Goal: Task Accomplishment & Management: Manage account settings

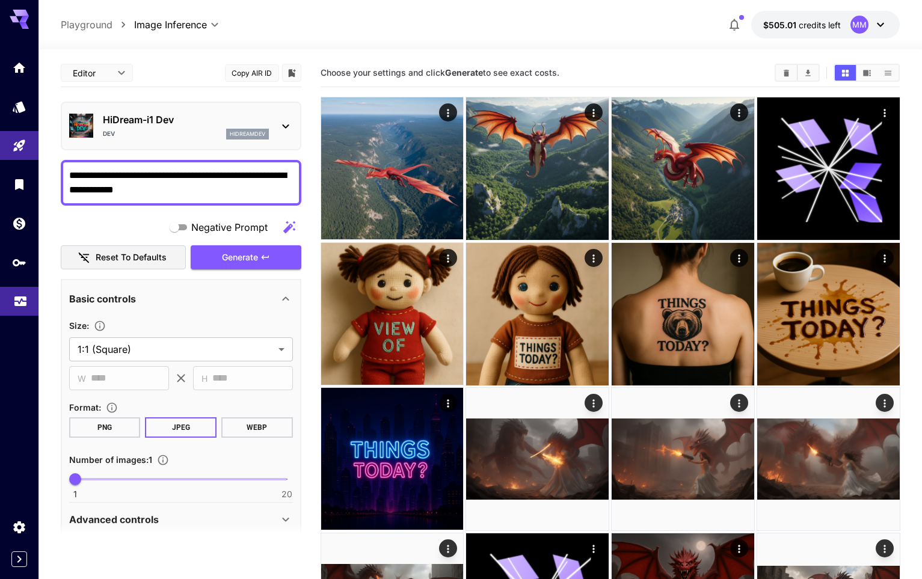
click at [28, 311] on link at bounding box center [19, 301] width 38 height 29
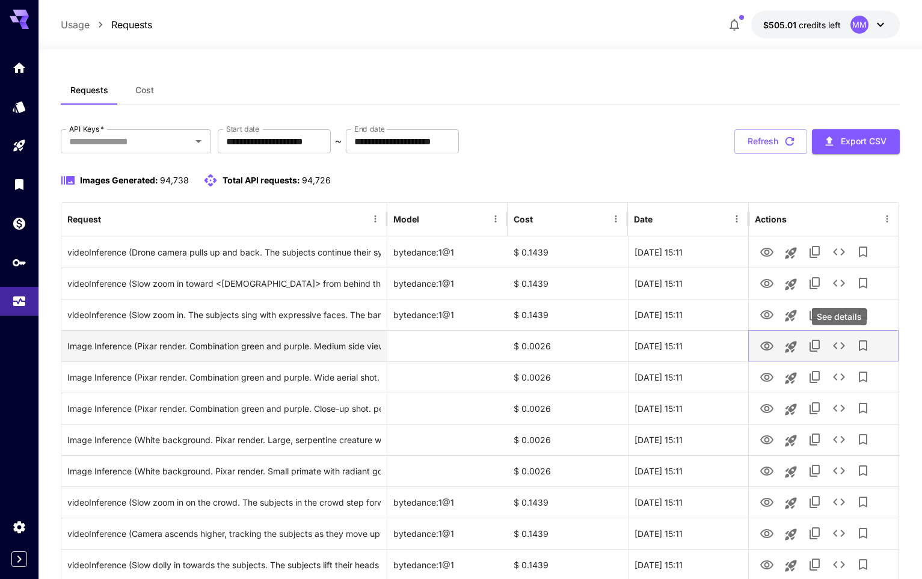
click at [841, 345] on icon "See details" at bounding box center [839, 346] width 14 height 14
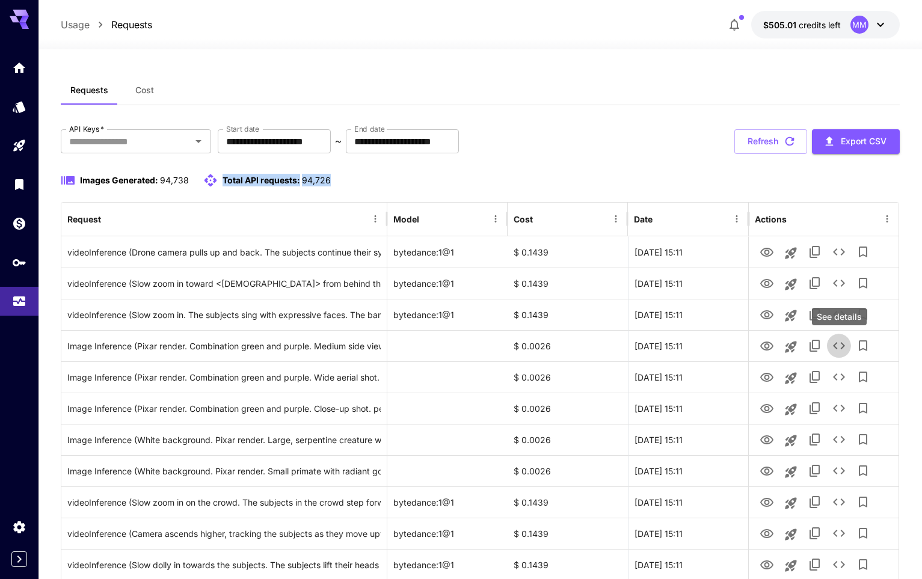
click at [518, 173] on div "Images Generated: 94,738 Total API requests: 94,726" at bounding box center [480, 180] width 839 height 14
